Goal: Task Accomplishment & Management: Use online tool/utility

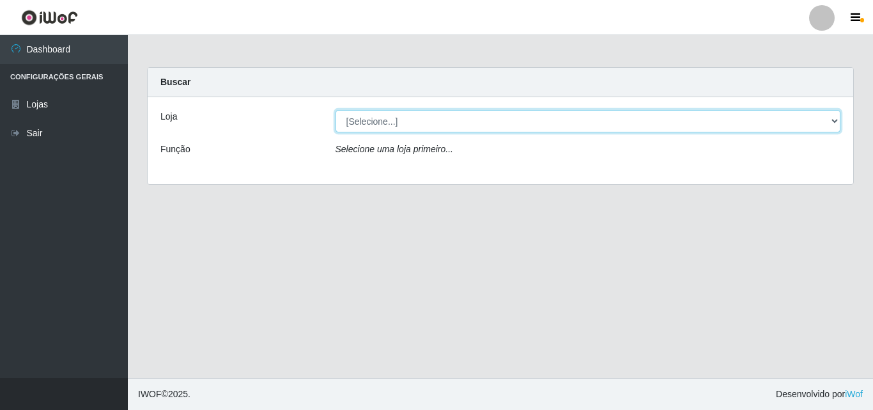
click at [827, 118] on select "[Selecione...] BomQueSó Agreste - Loja 3" at bounding box center [587, 121] width 505 height 22
select select "215"
click at [335, 110] on select "[Selecione...] BomQueSó Agreste - Loja 3" at bounding box center [587, 121] width 505 height 22
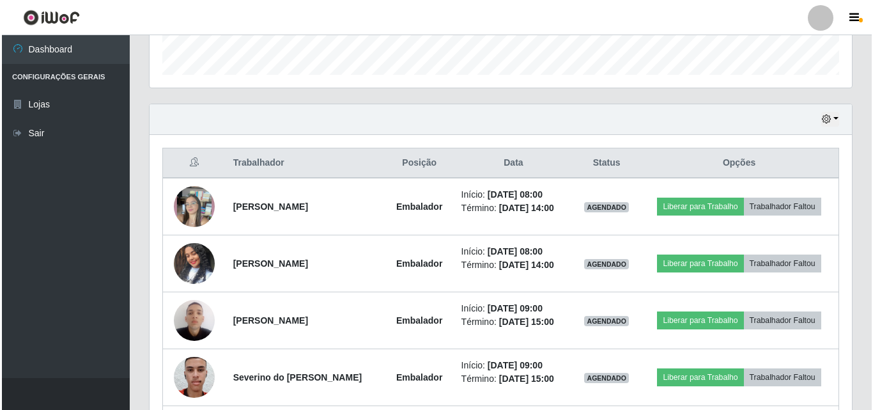
scroll to position [383, 0]
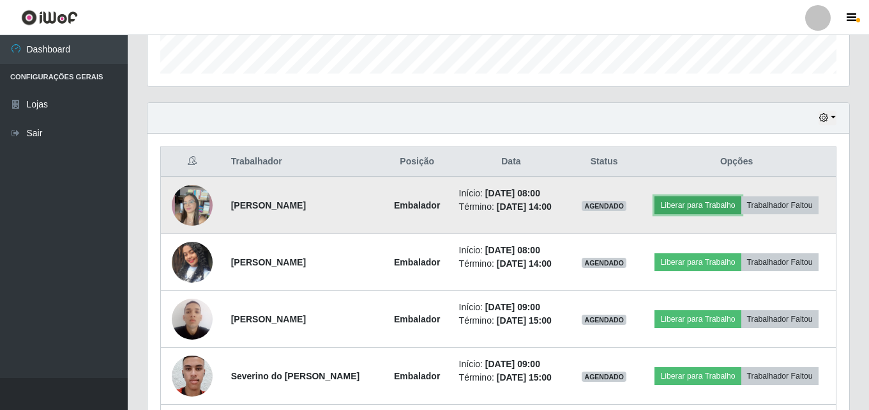
click at [678, 210] on button "Liberar para Trabalho" at bounding box center [698, 205] width 86 height 18
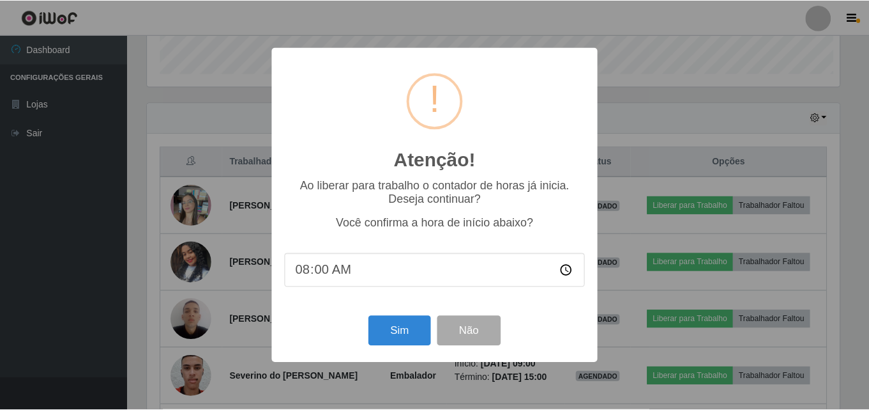
scroll to position [265, 696]
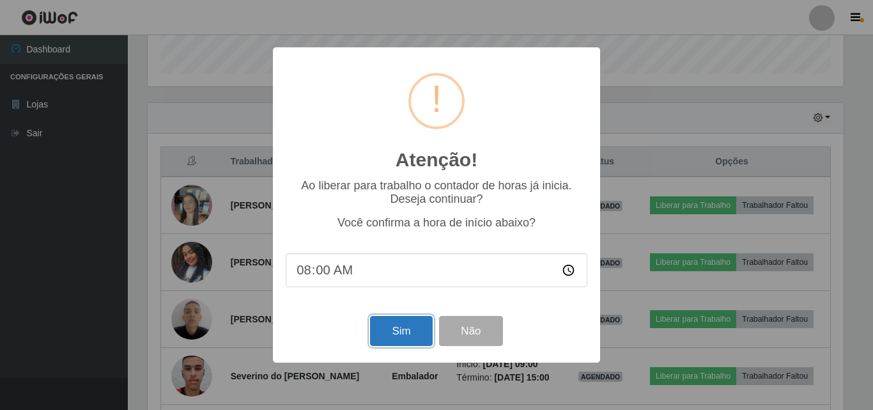
click at [418, 341] on button "Sim" at bounding box center [401, 331] width 62 height 30
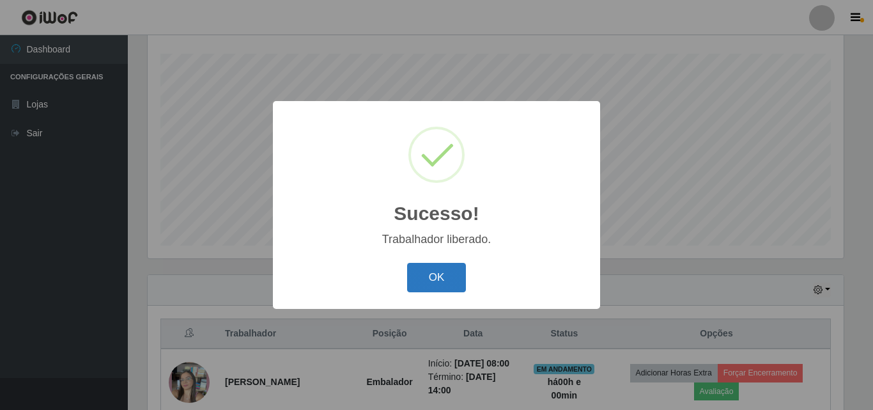
click at [448, 266] on button "OK" at bounding box center [436, 278] width 59 height 30
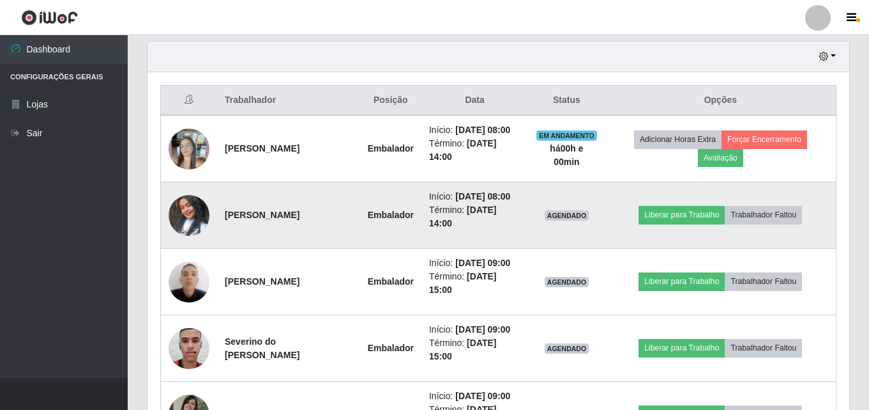
scroll to position [467, 0]
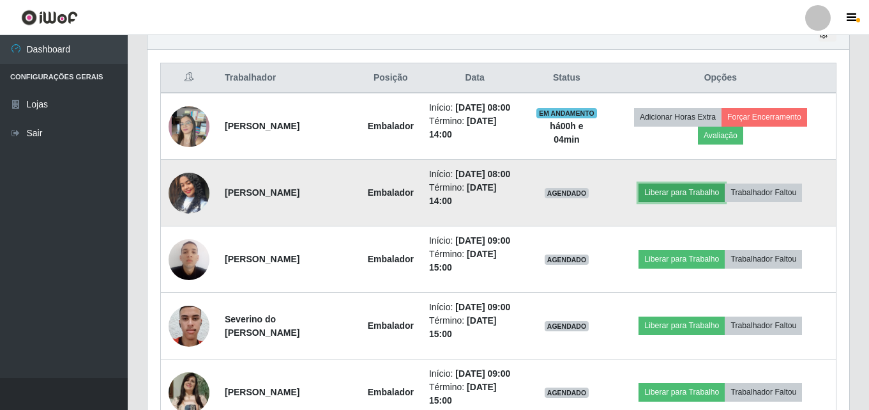
click at [705, 201] on button "Liberar para Trabalho" at bounding box center [682, 192] width 86 height 18
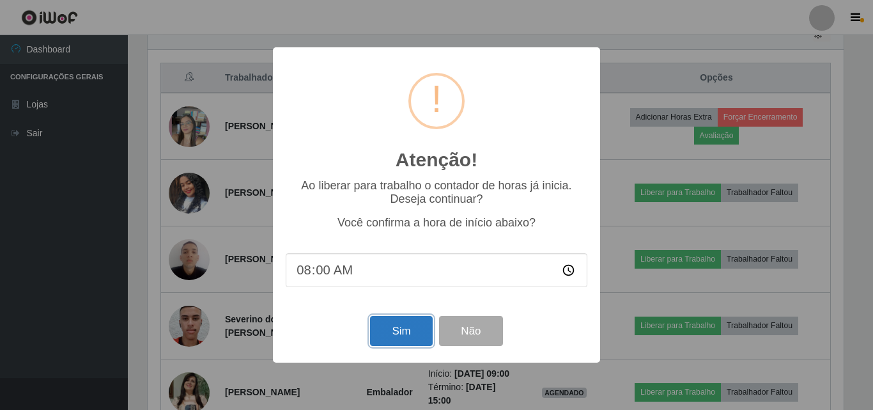
click at [427, 332] on button "Sim" at bounding box center [401, 331] width 62 height 30
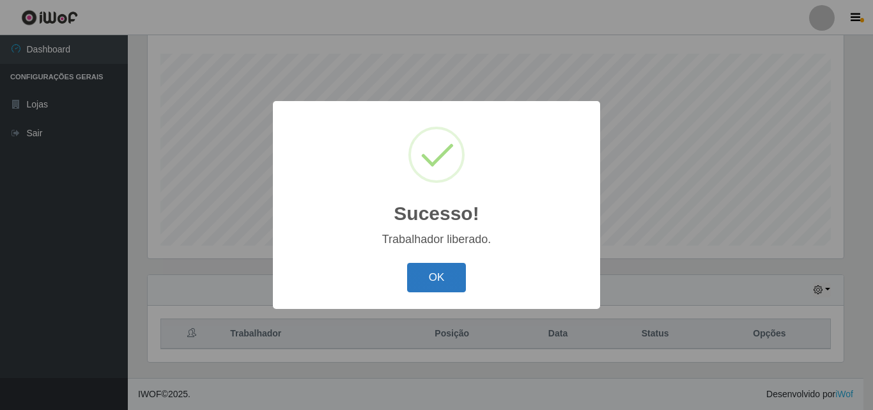
click at [433, 272] on button "OK" at bounding box center [436, 278] width 59 height 30
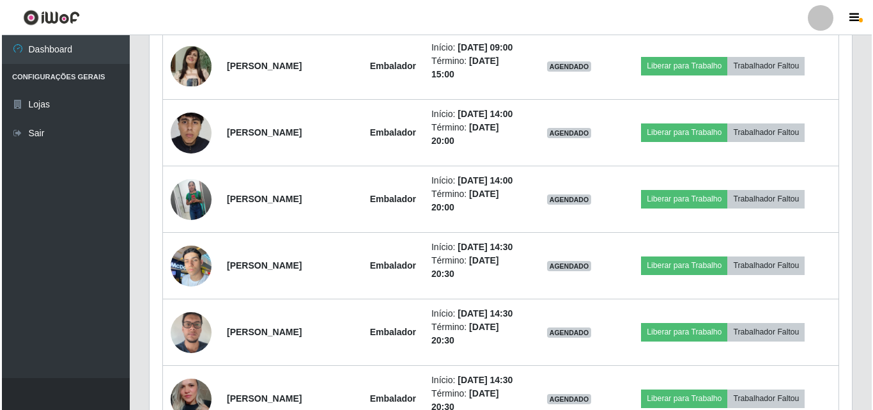
scroll to position [723, 0]
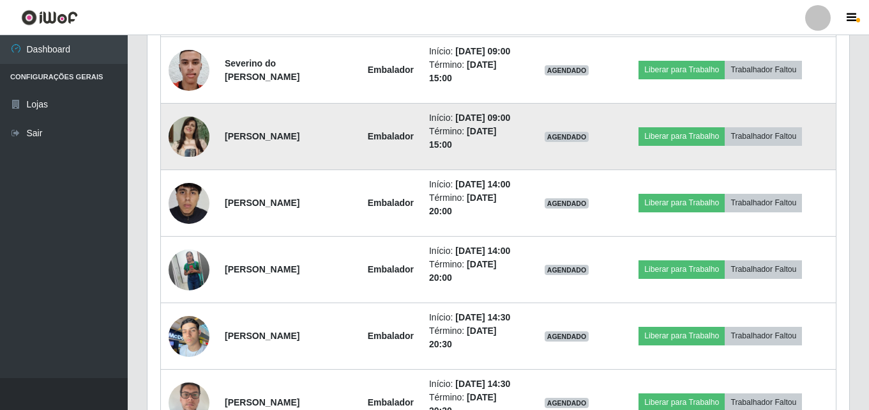
click at [167, 170] on td at bounding box center [189, 136] width 57 height 66
click at [190, 157] on img at bounding box center [189, 136] width 41 height 41
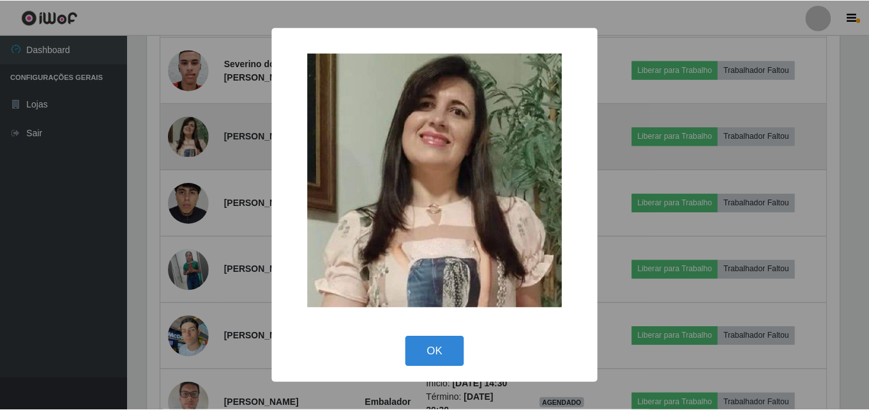
scroll to position [265, 696]
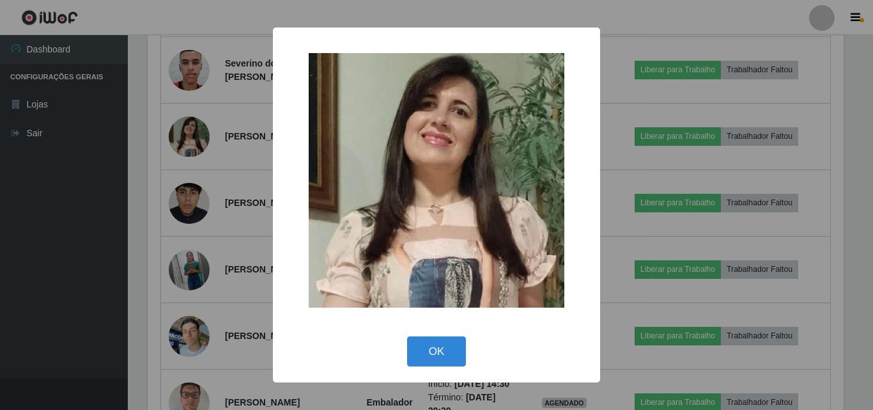
click at [152, 156] on div "× OK Cancel" at bounding box center [436, 205] width 873 height 410
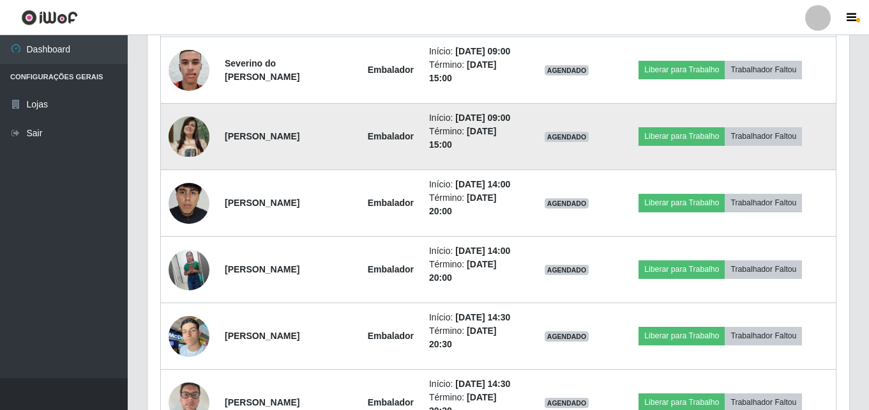
scroll to position [786, 0]
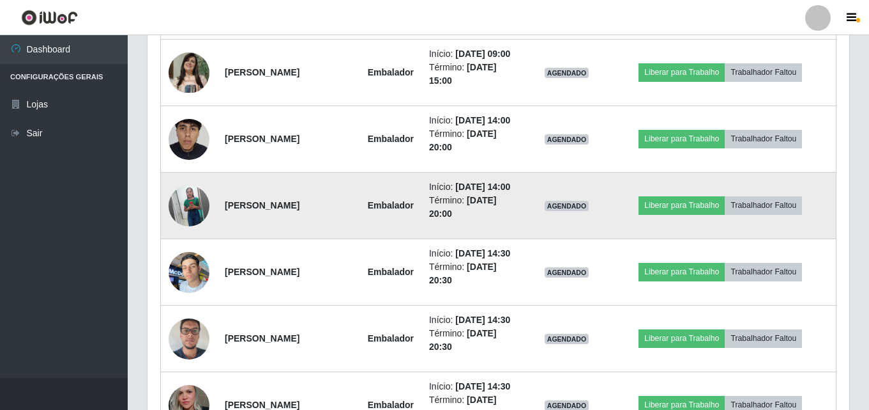
click at [195, 231] on img at bounding box center [189, 205] width 41 height 51
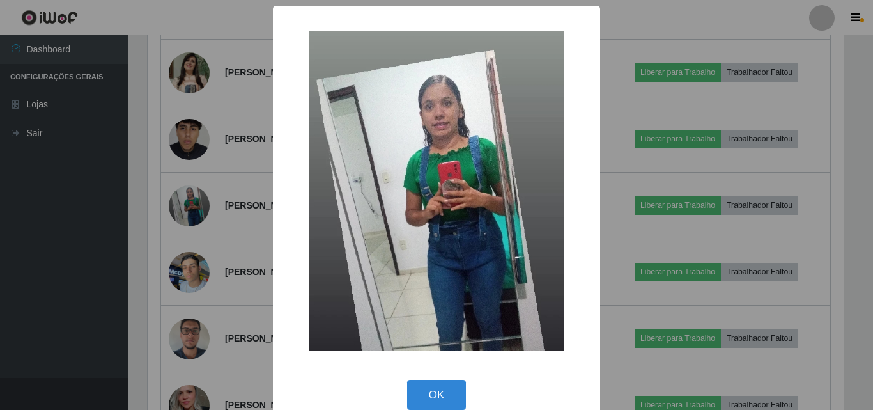
click at [151, 223] on div "× OK Cancel" at bounding box center [436, 205] width 873 height 410
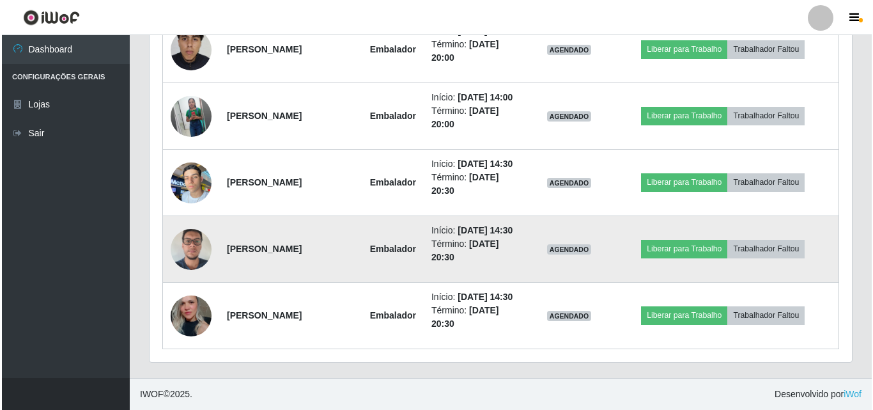
scroll to position [1010, 0]
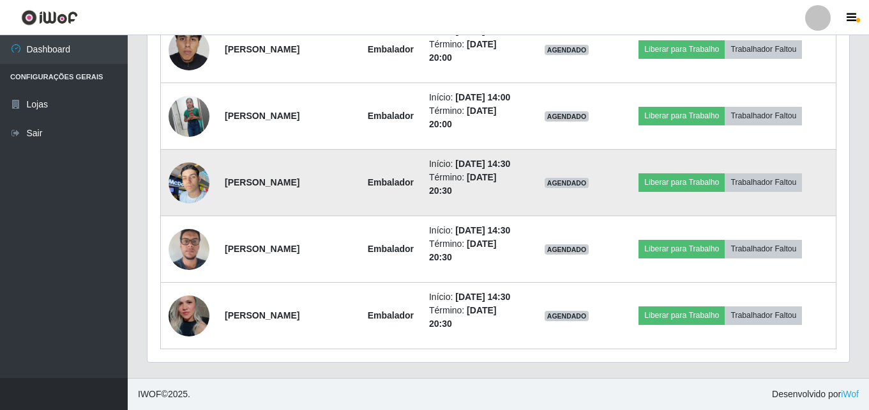
click at [195, 156] on img at bounding box center [189, 182] width 41 height 54
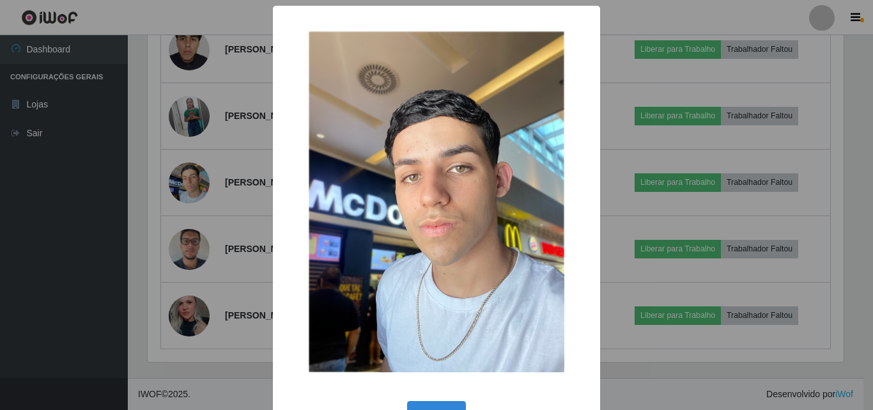
click at [123, 165] on div "× OK Cancel" at bounding box center [436, 205] width 873 height 410
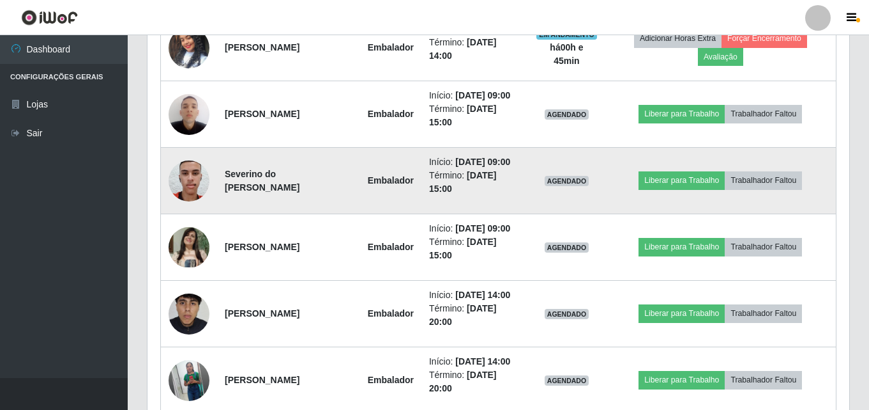
scroll to position [627, 0]
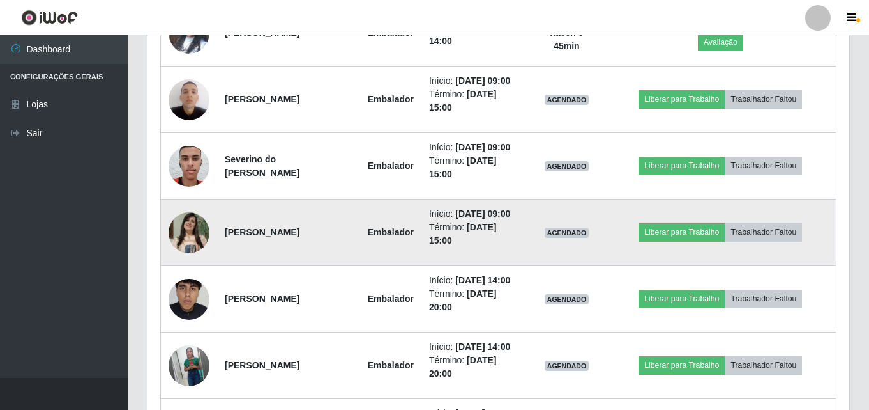
click at [194, 253] on img at bounding box center [189, 232] width 41 height 41
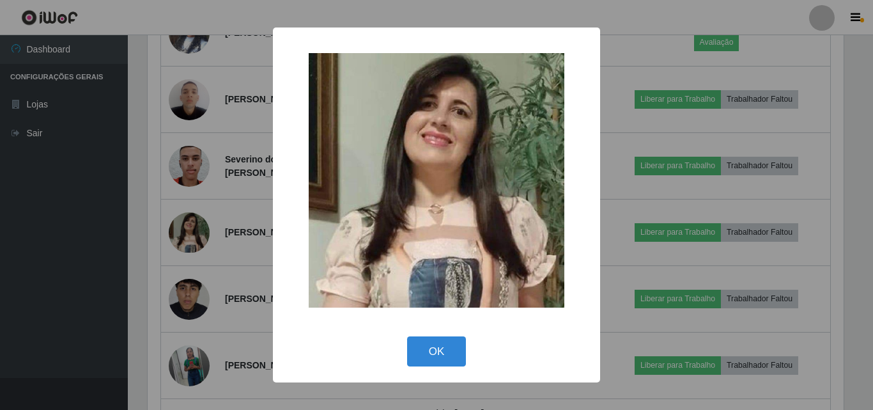
click at [161, 209] on div "× OK Cancel" at bounding box center [436, 205] width 873 height 410
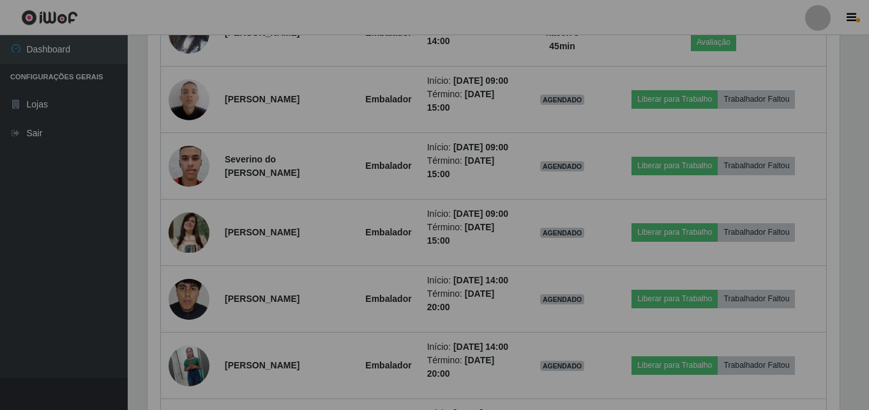
scroll to position [265, 702]
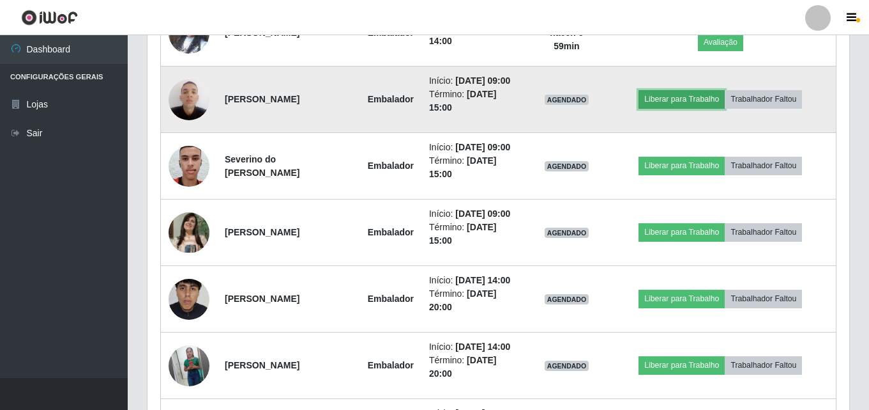
click at [671, 108] on button "Liberar para Trabalho" at bounding box center [682, 99] width 86 height 18
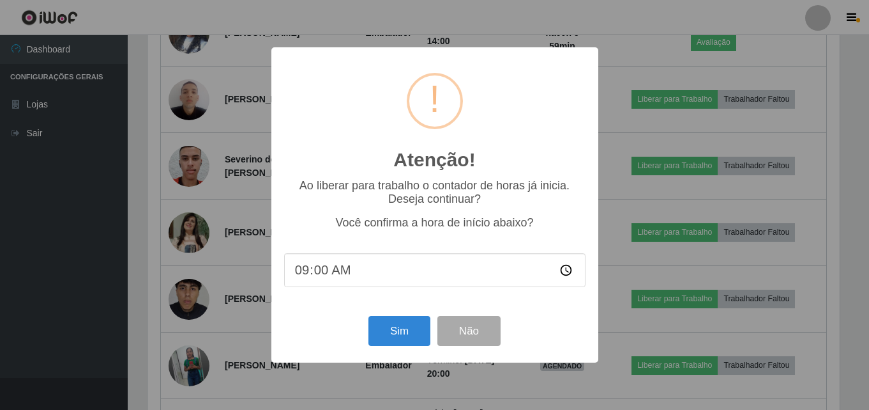
scroll to position [265, 696]
click at [407, 328] on button "Sim" at bounding box center [401, 331] width 62 height 30
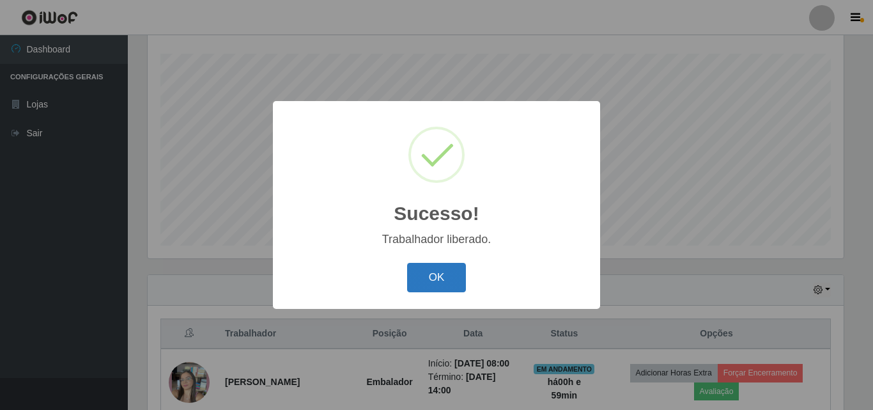
click at [438, 272] on button "OK" at bounding box center [436, 278] width 59 height 30
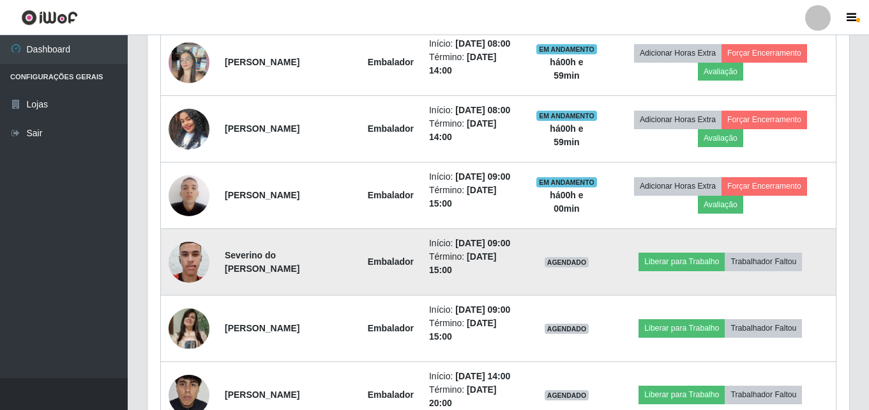
scroll to position [595, 0]
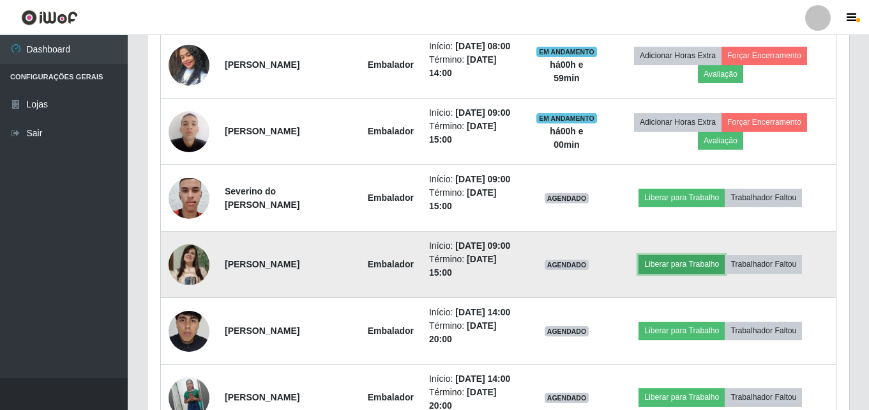
click at [705, 273] on button "Liberar para Trabalho" at bounding box center [682, 264] width 86 height 18
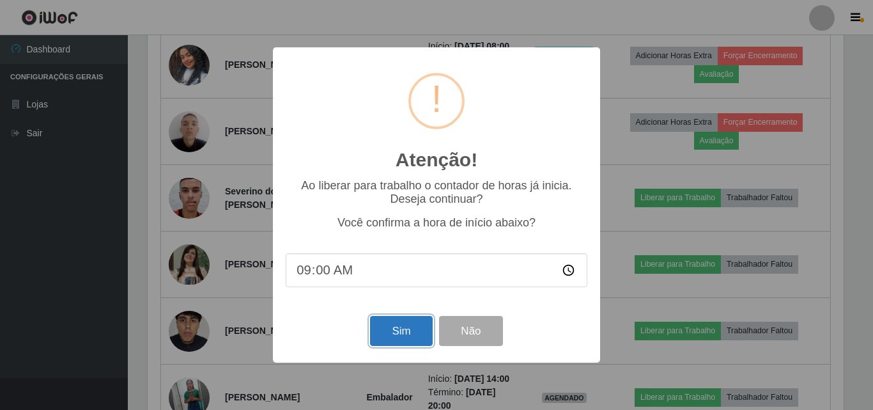
click at [371, 320] on button "Sim" at bounding box center [401, 331] width 62 height 30
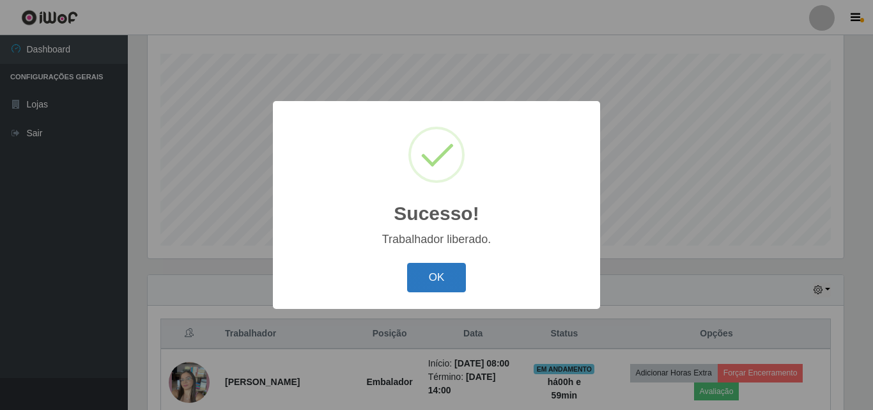
click at [427, 274] on button "OK" at bounding box center [436, 278] width 59 height 30
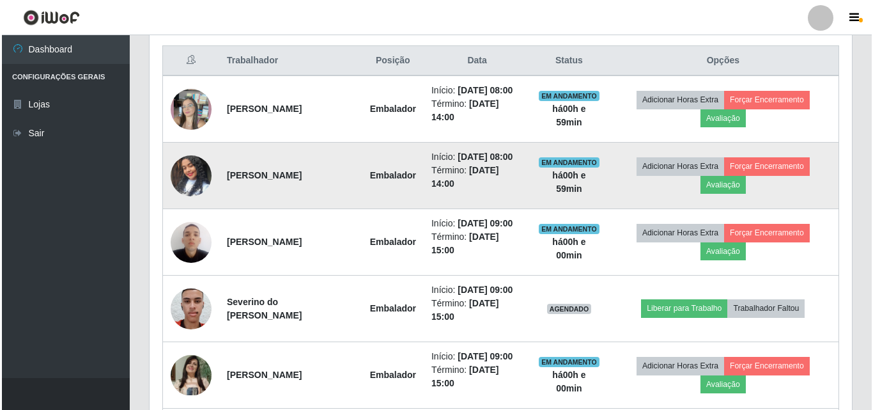
scroll to position [531, 0]
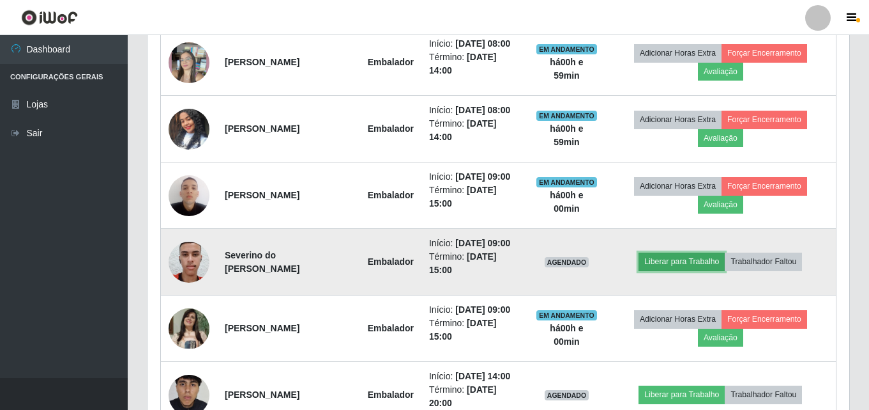
click at [698, 270] on button "Liberar para Trabalho" at bounding box center [682, 261] width 86 height 18
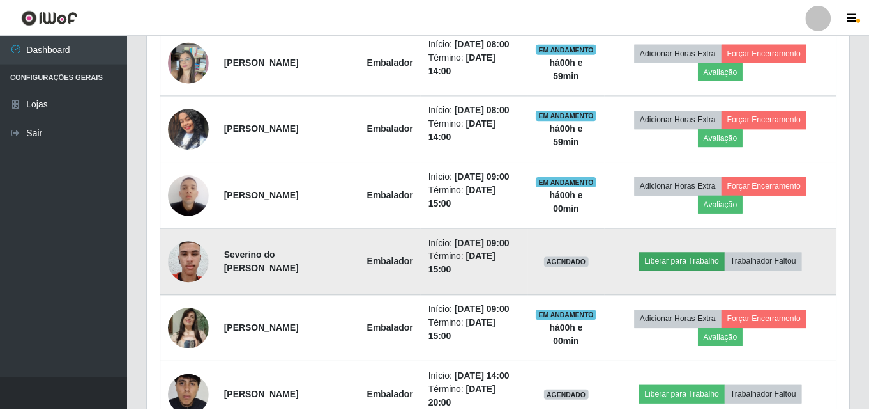
scroll to position [265, 696]
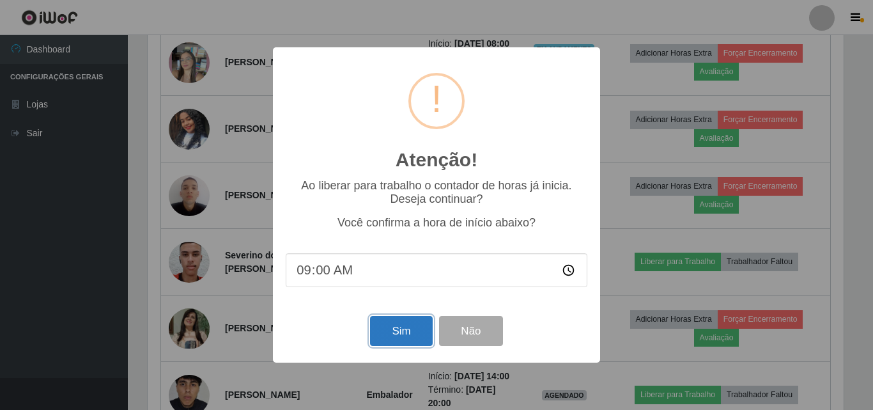
click at [410, 329] on button "Sim" at bounding box center [401, 331] width 62 height 30
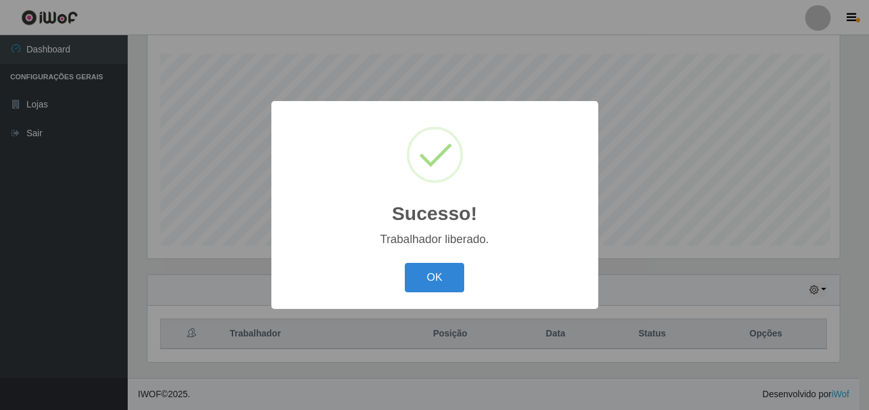
scroll to position [0, 0]
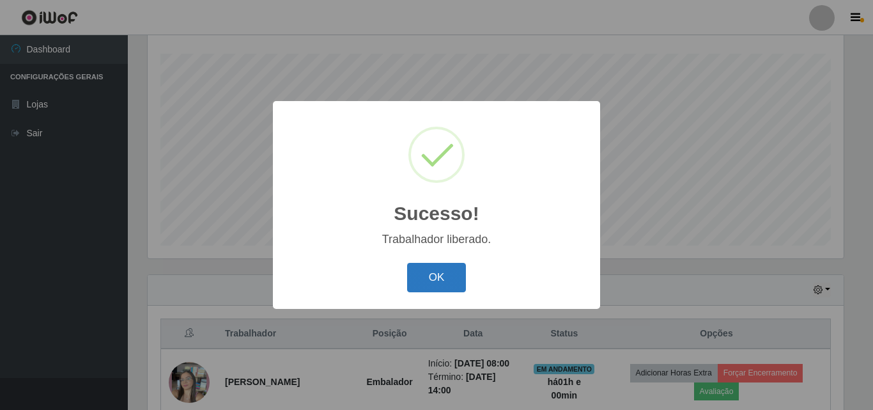
click at [432, 279] on button "OK" at bounding box center [436, 278] width 59 height 30
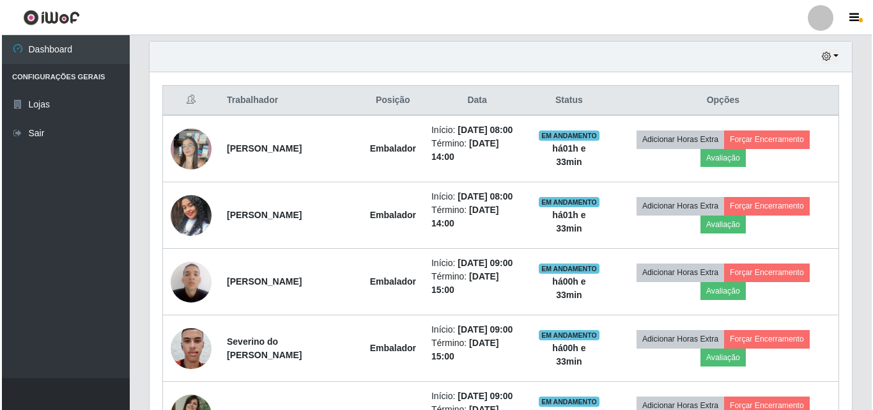
scroll to position [467, 0]
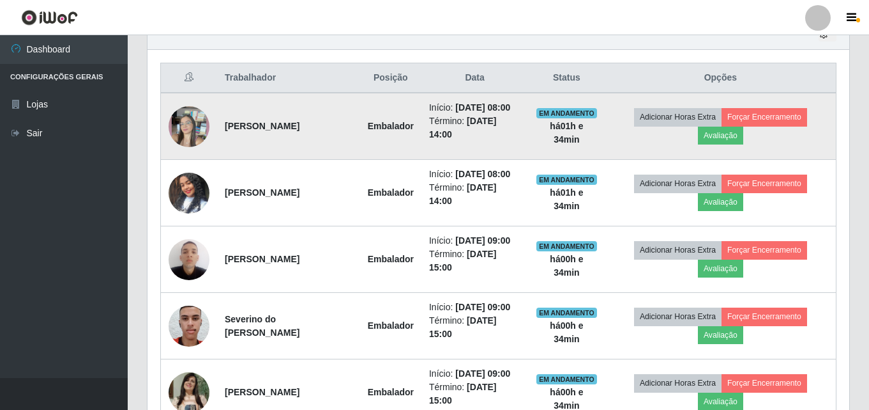
click at [197, 126] on img at bounding box center [189, 126] width 41 height 73
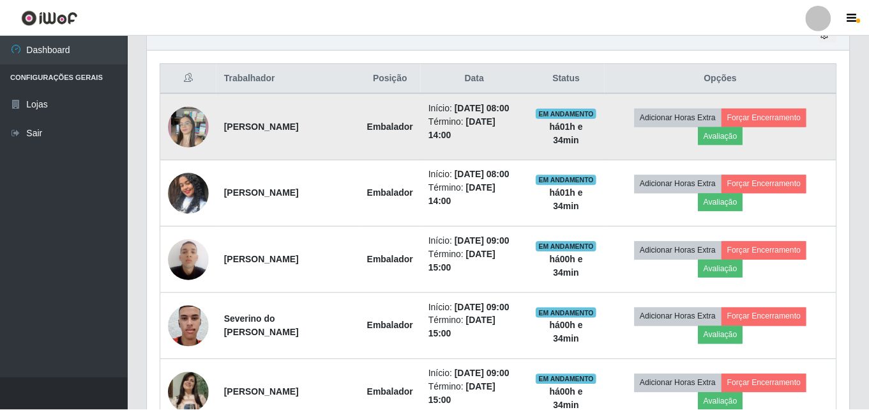
scroll to position [265, 696]
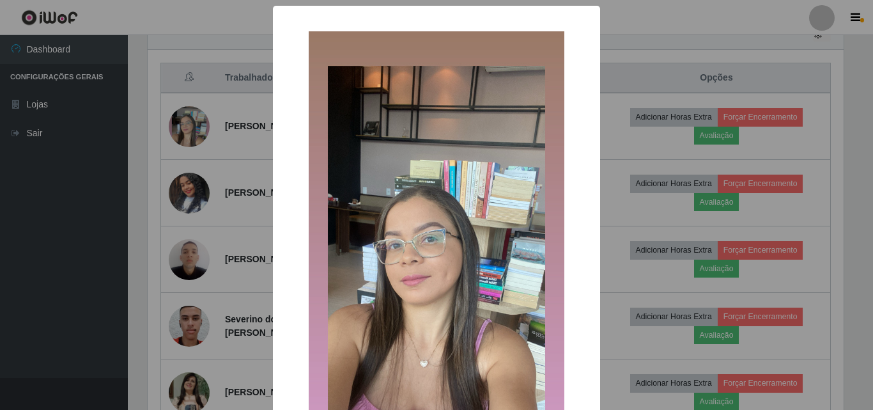
click at [144, 42] on div "× OK Cancel" at bounding box center [436, 205] width 873 height 410
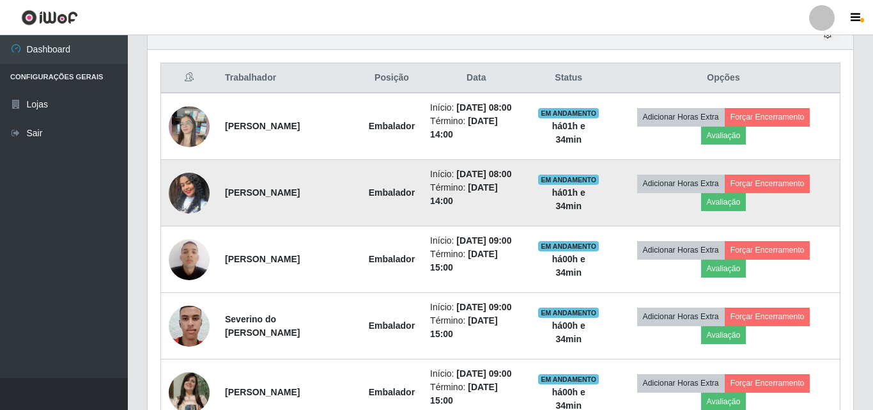
scroll to position [265, 702]
click at [195, 221] on img at bounding box center [189, 193] width 41 height 73
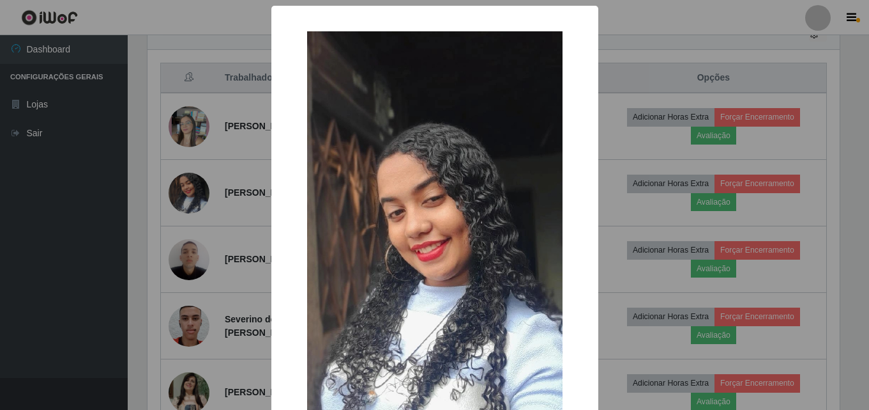
scroll to position [265, 696]
click at [147, 103] on div "× OK Cancel" at bounding box center [436, 205] width 873 height 410
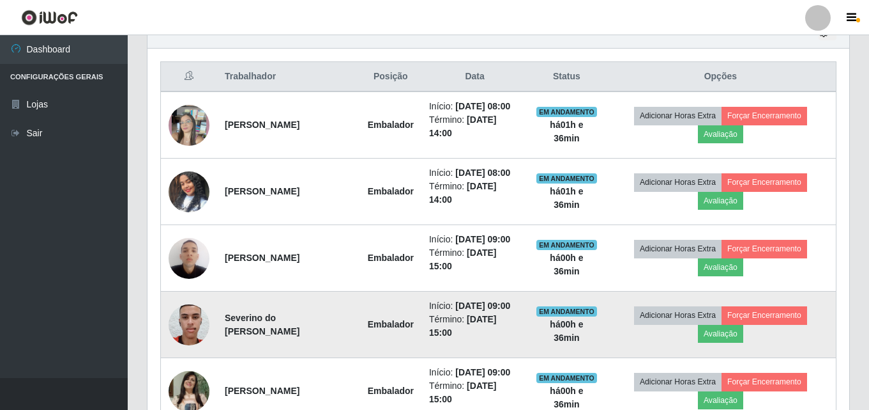
scroll to position [467, 0]
